Goal: Task Accomplishment & Management: Manage account settings

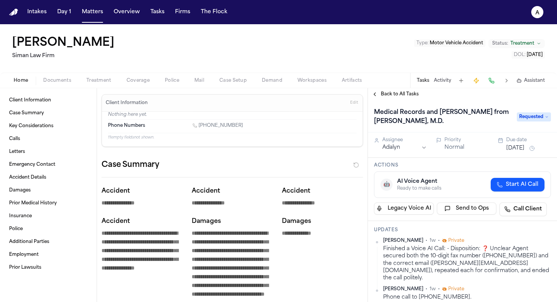
scroll to position [22, 0]
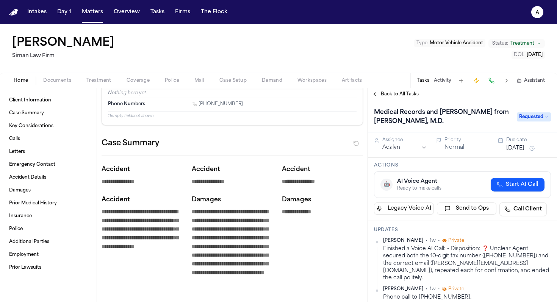
click at [141, 54] on div "[PERSON_NAME] Law Firm Type : Motor Vehicle Accident Status: Treatment DOL : [D…" at bounding box center [278, 48] width 557 height 48
click at [94, 16] on button "Matters" at bounding box center [92, 12] width 27 height 14
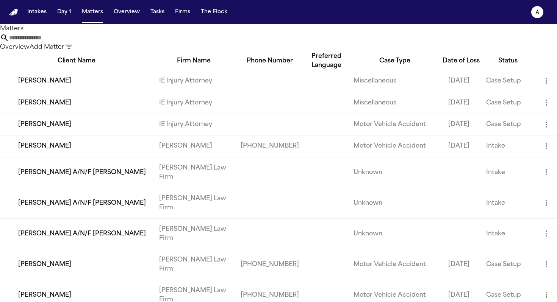
click at [70, 42] on input "text" at bounding box center [39, 37] width 61 height 9
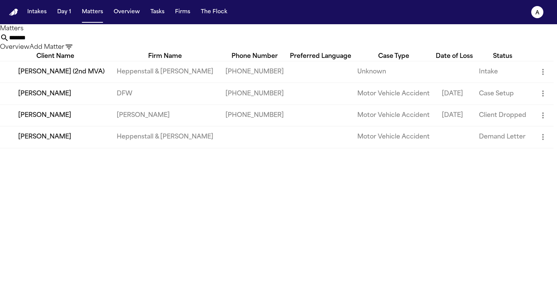
type input "*******"
click at [139, 83] on td "Heppenstall & [PERSON_NAME]" at bounding box center [165, 72] width 109 height 22
click at [69, 83] on td "[PERSON_NAME] (2nd MVA)" at bounding box center [55, 72] width 111 height 22
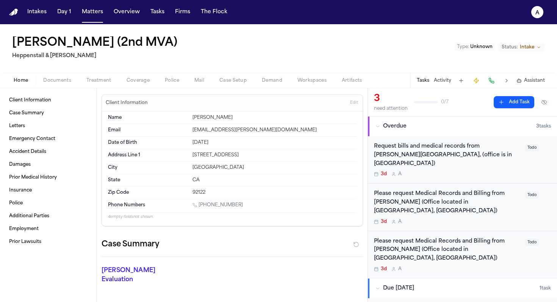
click at [482, 159] on div "Request bills and medical records from [PERSON_NAME][GEOGRAPHIC_DATA], (office …" at bounding box center [447, 155] width 147 height 26
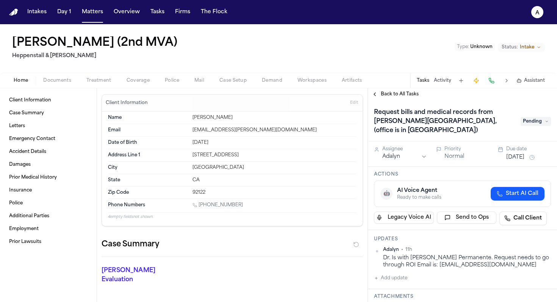
click at [535, 117] on span "Pending" at bounding box center [535, 121] width 30 height 9
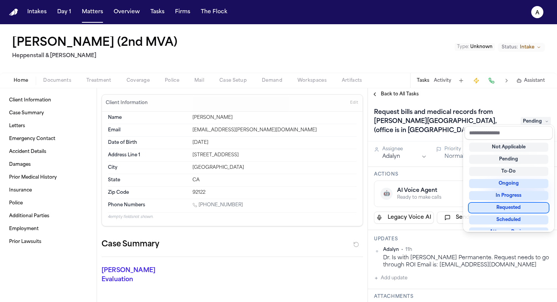
click at [506, 208] on div "Requested" at bounding box center [508, 207] width 79 height 9
click at [396, 92] on div "Back to All Tasks Request bills and medical records from [PERSON_NAME], (office…" at bounding box center [462, 195] width 189 height 214
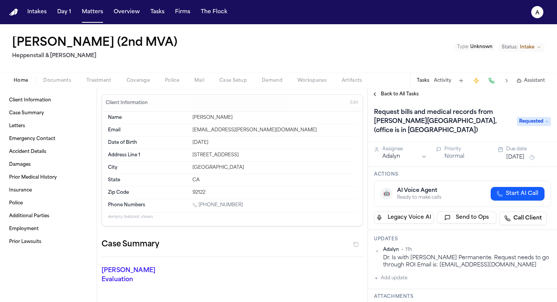
click at [402, 100] on div "Back to All Tasks" at bounding box center [462, 94] width 189 height 12
click at [405, 97] on span "Back to All Tasks" at bounding box center [400, 94] width 38 height 6
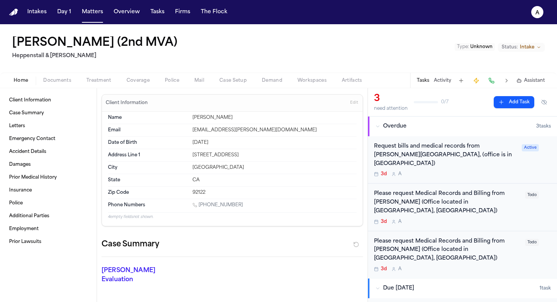
click at [535, 192] on div "Please request Medical Records and Billing from [PERSON_NAME] (Office located i…" at bounding box center [462, 207] width 177 height 35
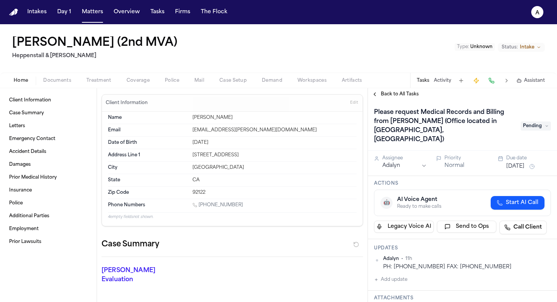
click at [538, 122] on span "Pending" at bounding box center [535, 126] width 30 height 9
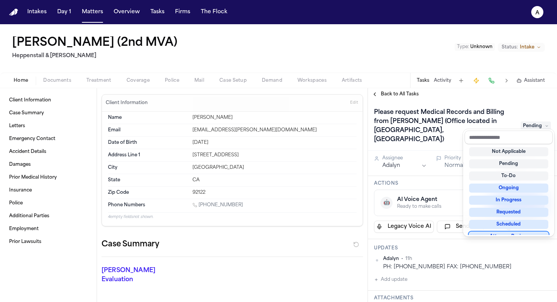
scroll to position [6, 0]
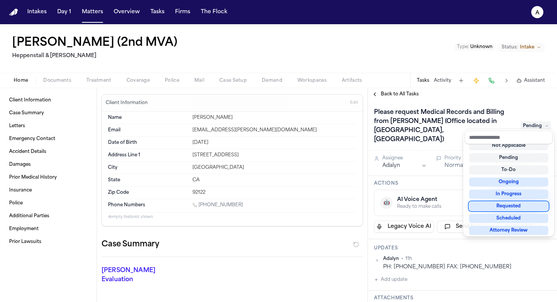
click at [517, 207] on div "Requested" at bounding box center [508, 206] width 79 height 9
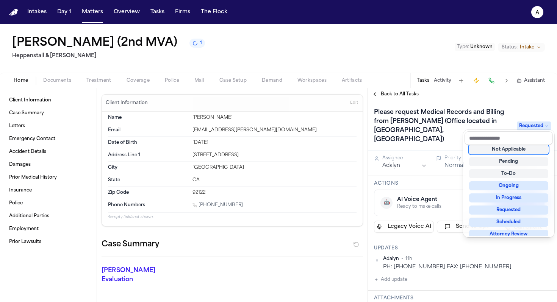
click at [409, 94] on div "Back to All Tasks Please request Medical Records and Billing from [PERSON_NAME]…" at bounding box center [462, 195] width 189 height 214
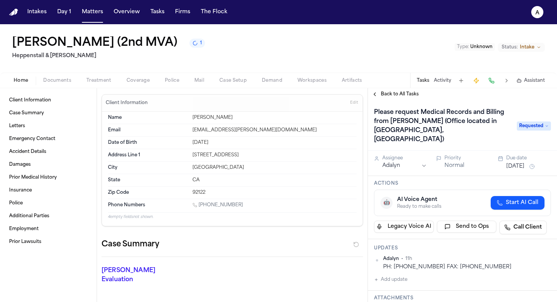
click at [409, 94] on span "Back to All Tasks" at bounding box center [400, 94] width 38 height 6
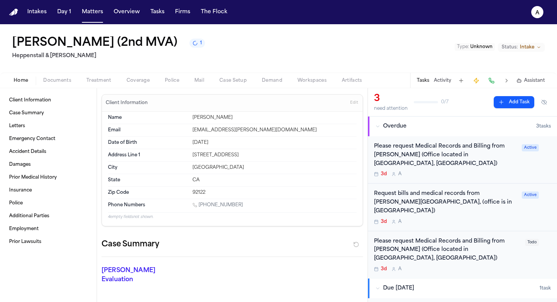
click at [519, 266] on div "3d A" at bounding box center [447, 269] width 147 height 6
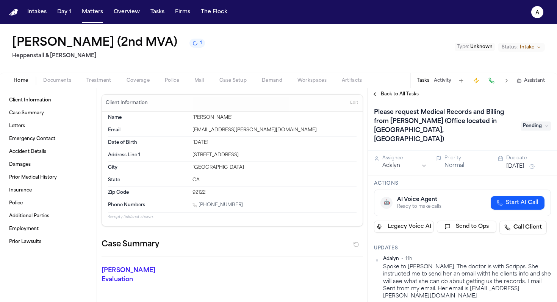
click at [538, 123] on span "Pending" at bounding box center [535, 126] width 30 height 9
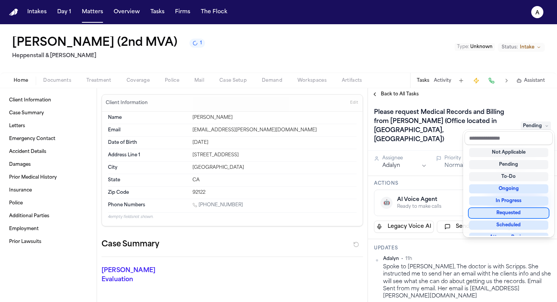
click at [502, 217] on div "Requested" at bounding box center [508, 213] width 79 height 9
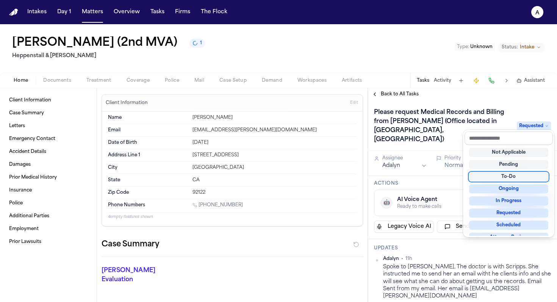
click at [402, 95] on div "Back to All Tasks Please request Medical Records and Billing from [PERSON_NAME]…" at bounding box center [462, 195] width 189 height 214
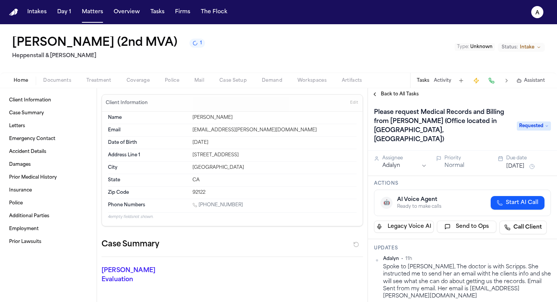
click at [406, 95] on span "Back to All Tasks" at bounding box center [400, 94] width 38 height 6
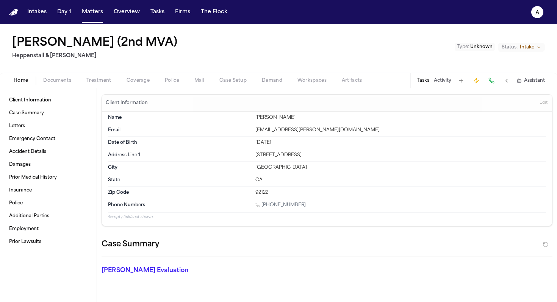
click at [258, 50] on div "[PERSON_NAME] (2nd MVA) [PERSON_NAME] & [PERSON_NAME] Type : Unknown Status: In…" at bounding box center [278, 48] width 557 height 48
click at [426, 80] on button "Tasks" at bounding box center [423, 81] width 12 height 6
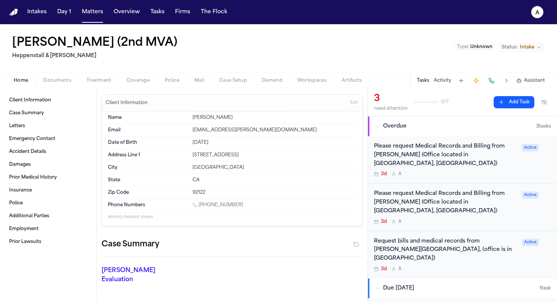
click at [459, 171] on div "3d A" at bounding box center [445, 174] width 143 height 6
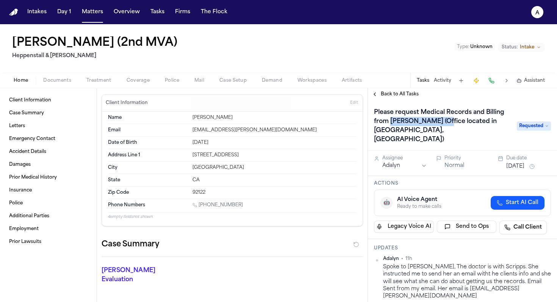
drag, startPoint x: 445, startPoint y: 124, endPoint x: 389, endPoint y: 123, distance: 56.1
click at [389, 123] on h1 "Please request Medical Records and Billing from [PERSON_NAME] (Office located i…" at bounding box center [441, 125] width 141 height 39
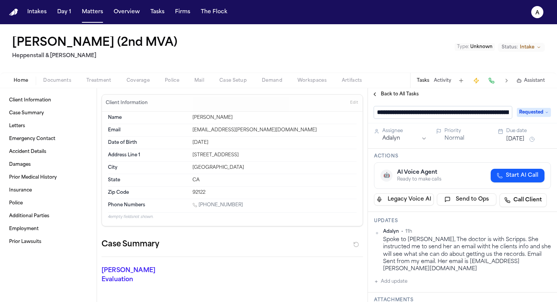
scroll to position [0, 0]
drag, startPoint x: 409, startPoint y: 115, endPoint x: 485, endPoint y: 111, distance: 76.6
click at [485, 111] on input "**********" at bounding box center [443, 112] width 138 height 12
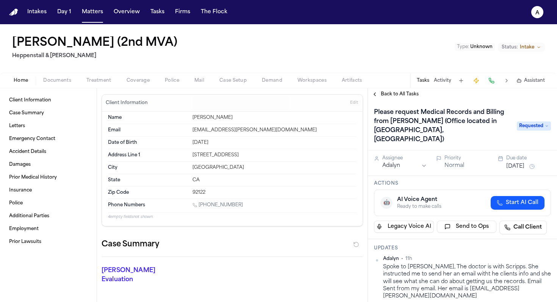
click at [406, 98] on div "Back to All Tasks" at bounding box center [462, 94] width 189 height 12
click at [407, 97] on span "Back to All Tasks" at bounding box center [400, 94] width 38 height 6
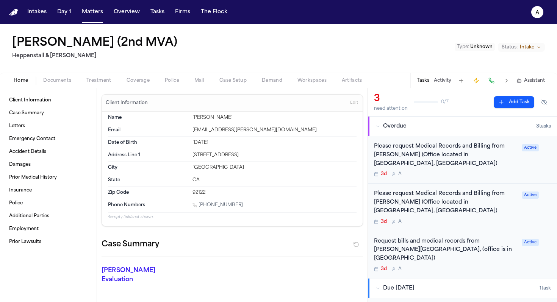
click at [494, 208] on div "Please request Medical Records and Billing from [PERSON_NAME] (Office located i…" at bounding box center [462, 207] width 189 height 47
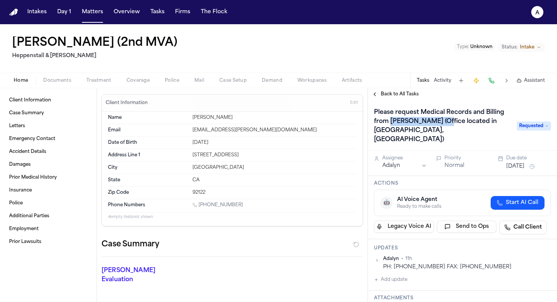
drag, startPoint x: 391, startPoint y: 122, endPoint x: 437, endPoint y: 122, distance: 45.8
click at [437, 123] on h1 "Please request Medical Records and Billing from [PERSON_NAME] (Office located i…" at bounding box center [441, 125] width 141 height 39
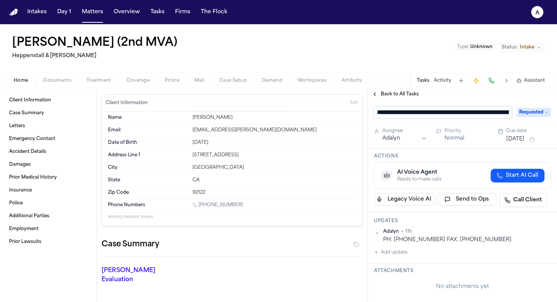
scroll to position [0, 0]
drag, startPoint x: 410, startPoint y: 113, endPoint x: 460, endPoint y: 113, distance: 49.6
click at [462, 113] on input "**********" at bounding box center [443, 112] width 138 height 12
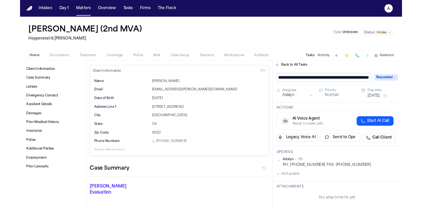
scroll to position [0, 137]
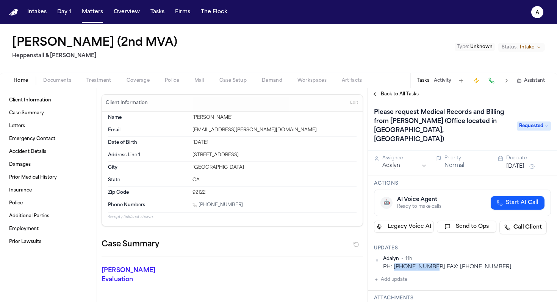
drag, startPoint x: 430, startPoint y: 258, endPoint x: 394, endPoint y: 257, distance: 35.6
click at [394, 264] on div "PH: [PHONE_NUMBER] FAX: [PHONE_NUMBER]" at bounding box center [467, 267] width 168 height 7
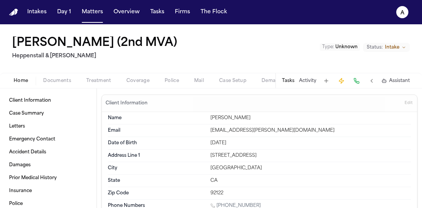
click at [290, 80] on button "Tasks" at bounding box center [288, 81] width 12 height 6
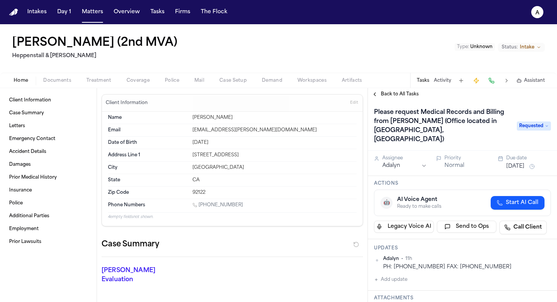
click at [410, 94] on span "Back to All Tasks" at bounding box center [400, 94] width 38 height 6
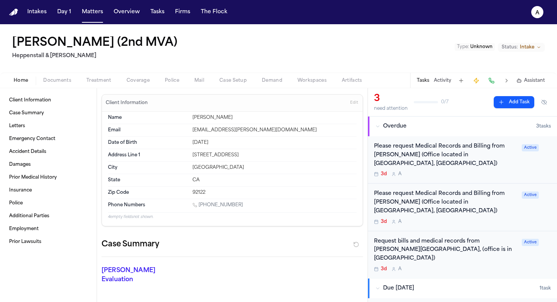
click at [475, 237] on div "Request bills and medical records from [PERSON_NAME][GEOGRAPHIC_DATA], (office …" at bounding box center [445, 250] width 143 height 26
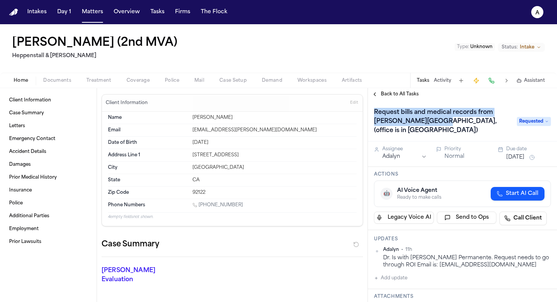
drag, startPoint x: 422, startPoint y: 123, endPoint x: 370, endPoint y: 108, distance: 54.5
click at [370, 108] on div "Request bills and medical records from [PERSON_NAME][GEOGRAPHIC_DATA], (office …" at bounding box center [462, 120] width 189 height 41
copy h1 "Request bills and medical records from [PERSON_NAME],"
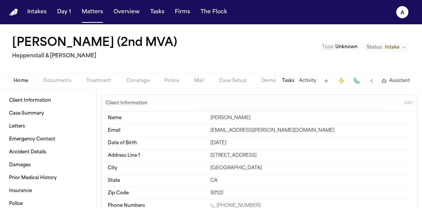
click at [282, 85] on div "Tasks Activity Assistant" at bounding box center [345, 80] width 141 height 15
click at [287, 83] on button "Tasks" at bounding box center [288, 81] width 12 height 6
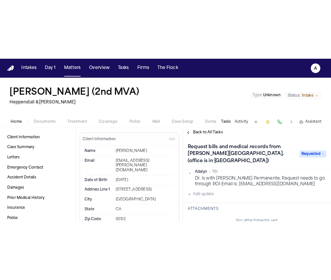
scroll to position [105, 0]
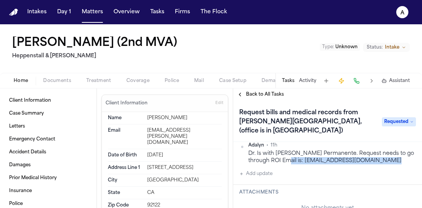
drag, startPoint x: 320, startPoint y: 156, endPoint x: 270, endPoint y: 150, distance: 50.7
click at [270, 150] on div "Adalyn • 11h Dr. Is with [PERSON_NAME] Permanente. Request needs to go through …" at bounding box center [327, 160] width 177 height 36
copy div "[EMAIL_ADDRESS][DOMAIN_NAME]"
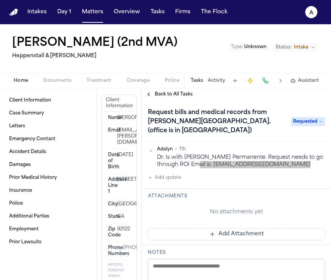
scroll to position [100, 0]
